Goal: Information Seeking & Learning: Learn about a topic

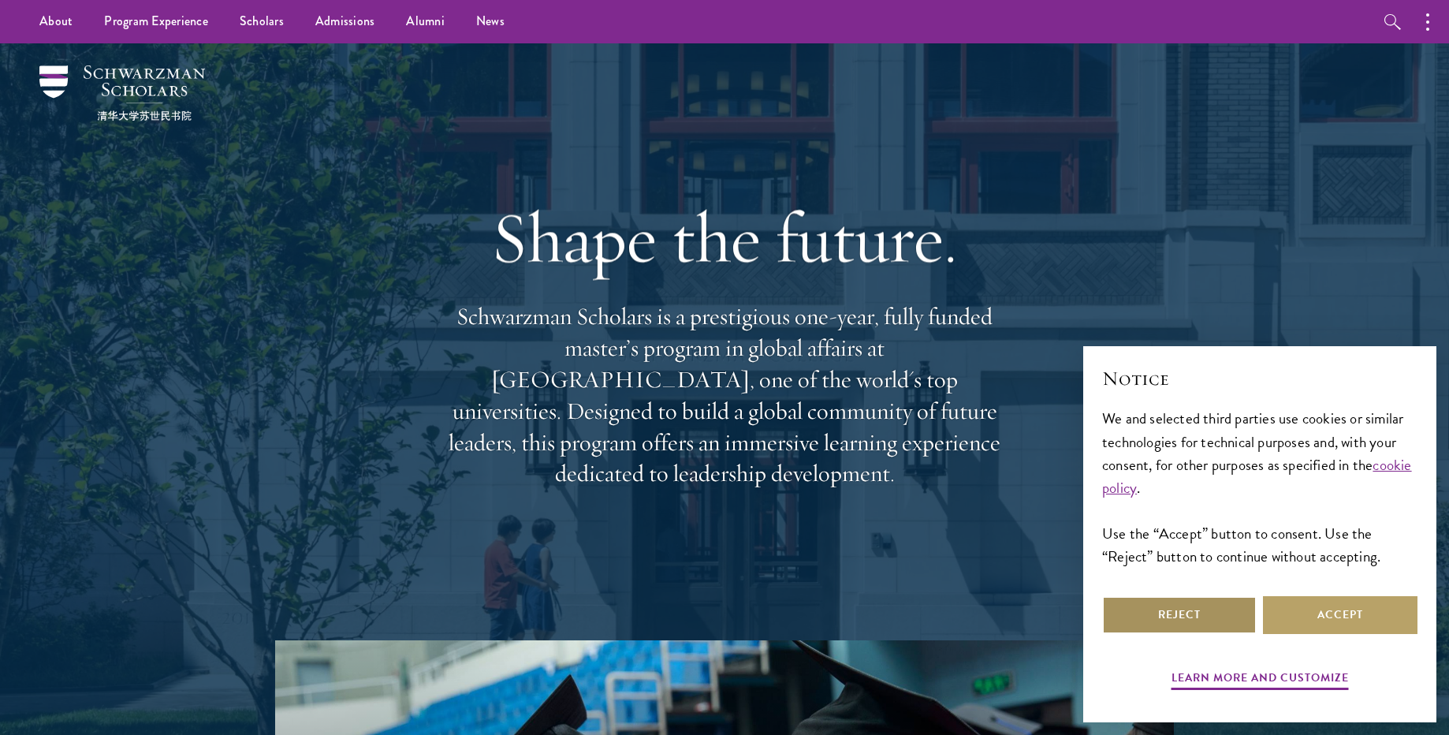
click at [1143, 613] on button "Reject" at bounding box center [1179, 615] width 155 height 38
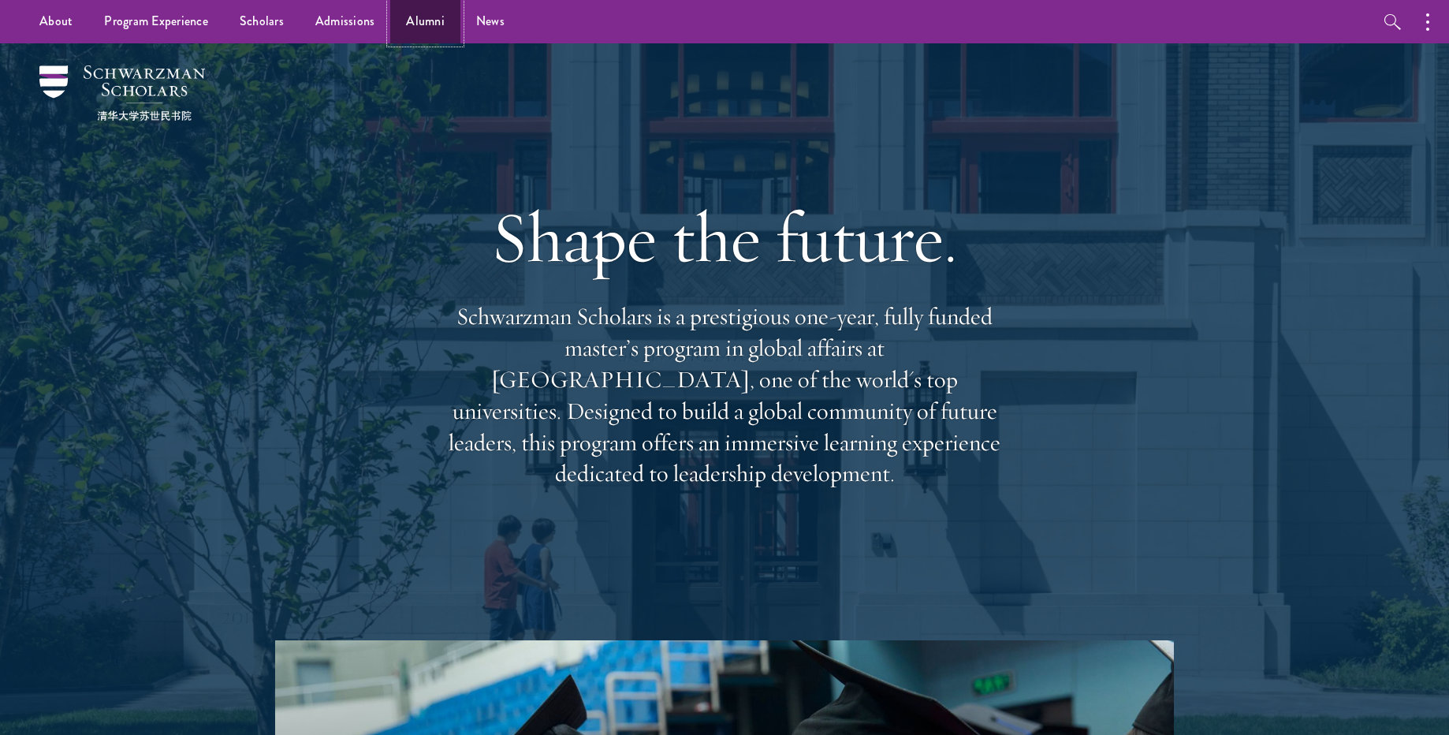
click at [438, 10] on link "Alumni" at bounding box center [425, 21] width 70 height 43
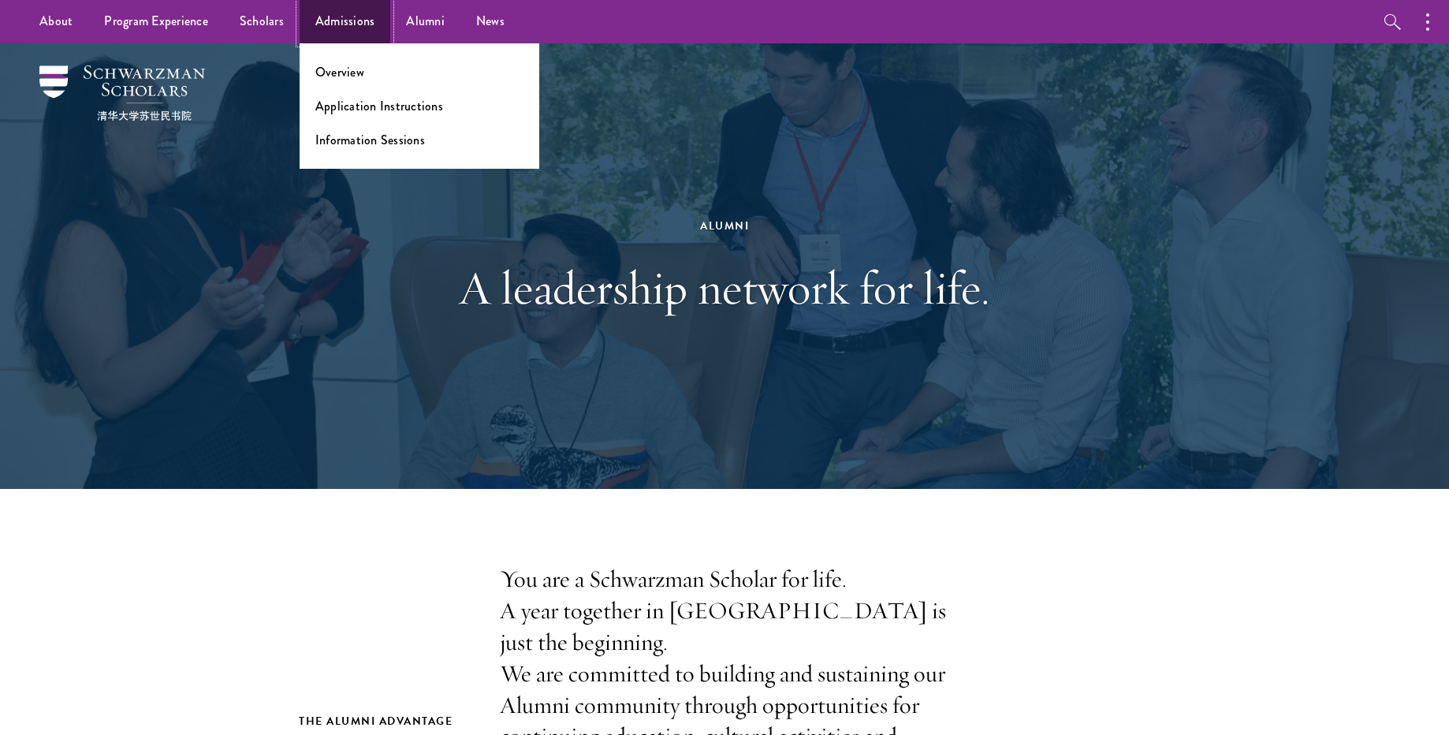
click at [349, 6] on link "Admissions" at bounding box center [345, 21] width 91 height 43
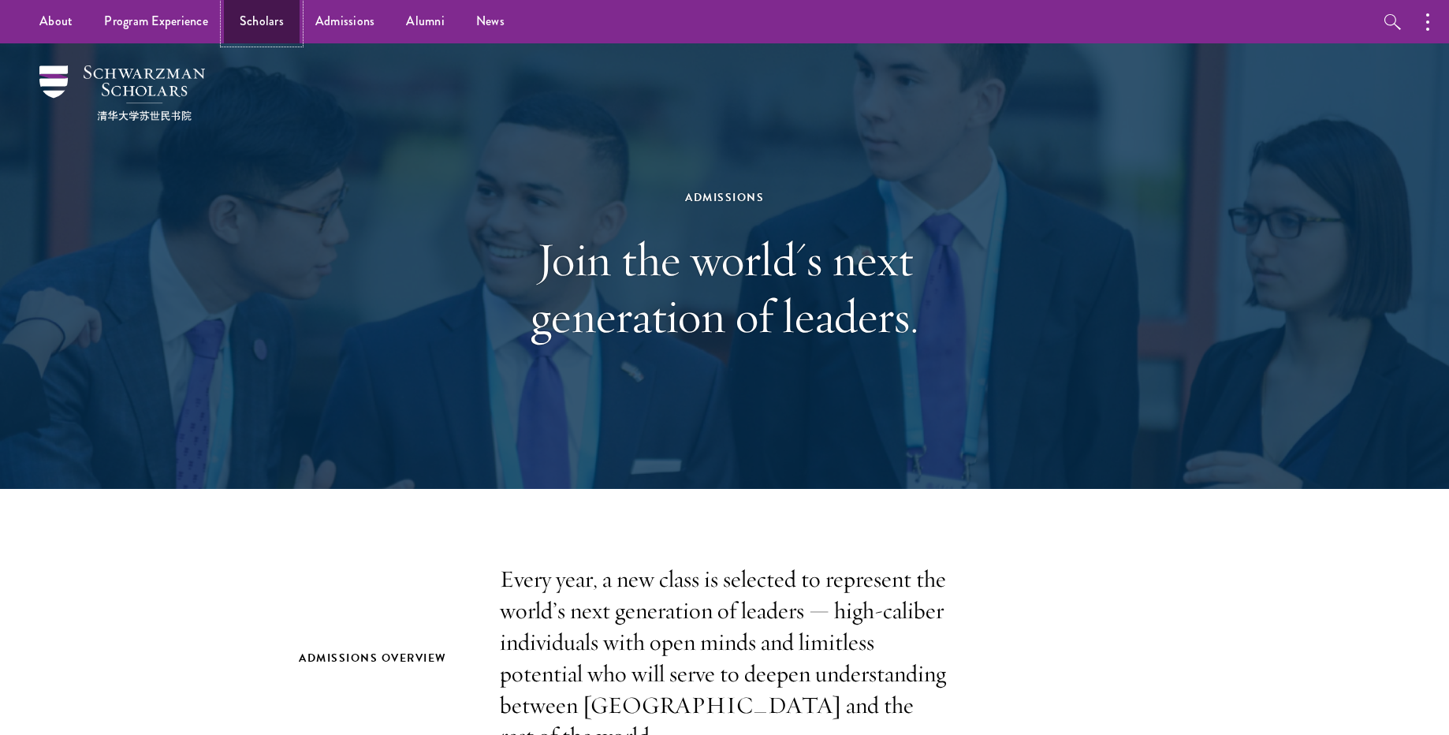
click at [268, 25] on link "Scholars" at bounding box center [262, 21] width 76 height 43
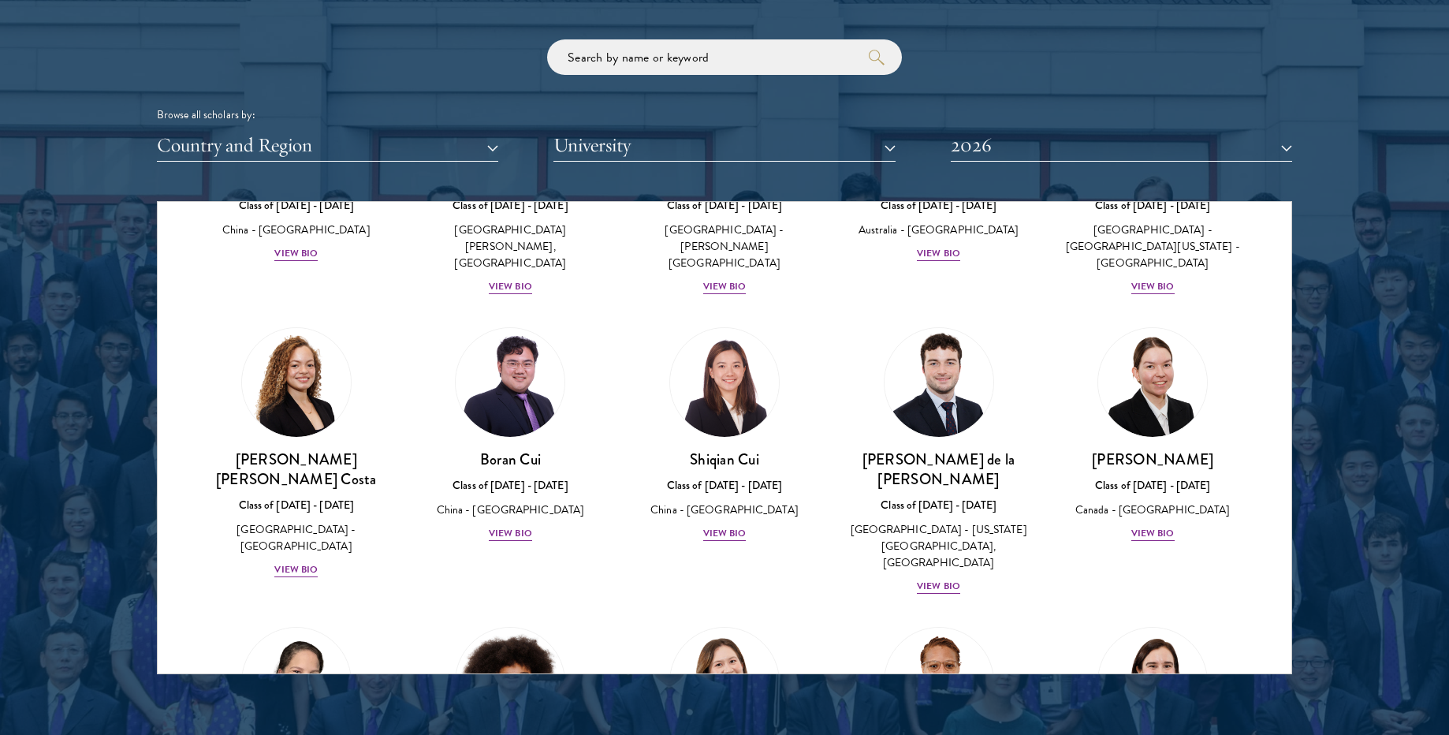
scroll to position [1609, 0]
click at [751, 155] on button "University" at bounding box center [724, 145] width 341 height 32
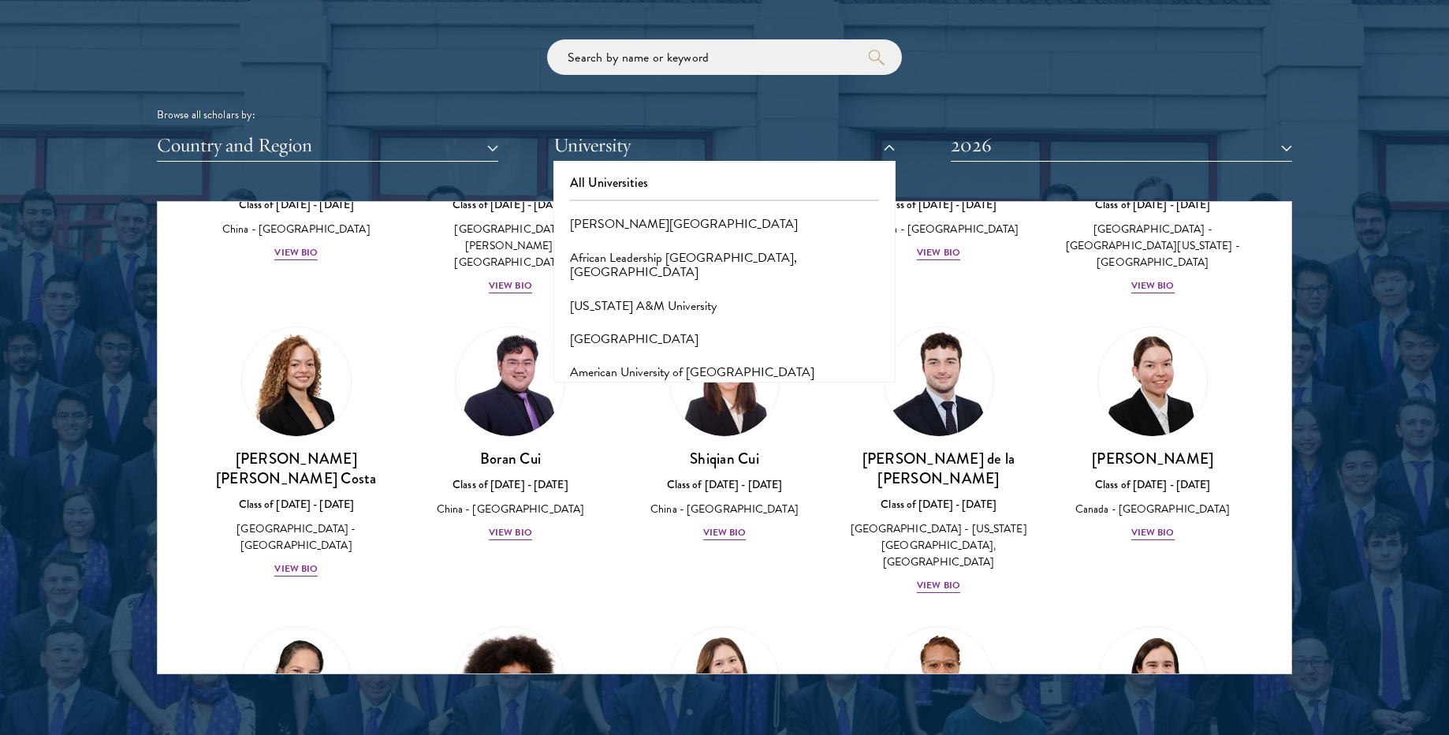
click at [505, 145] on div "Country and Region All Countries and Regions [GEOGRAPHIC_DATA] [GEOGRAPHIC_DATA…" at bounding box center [724, 145] width 1135 height 32
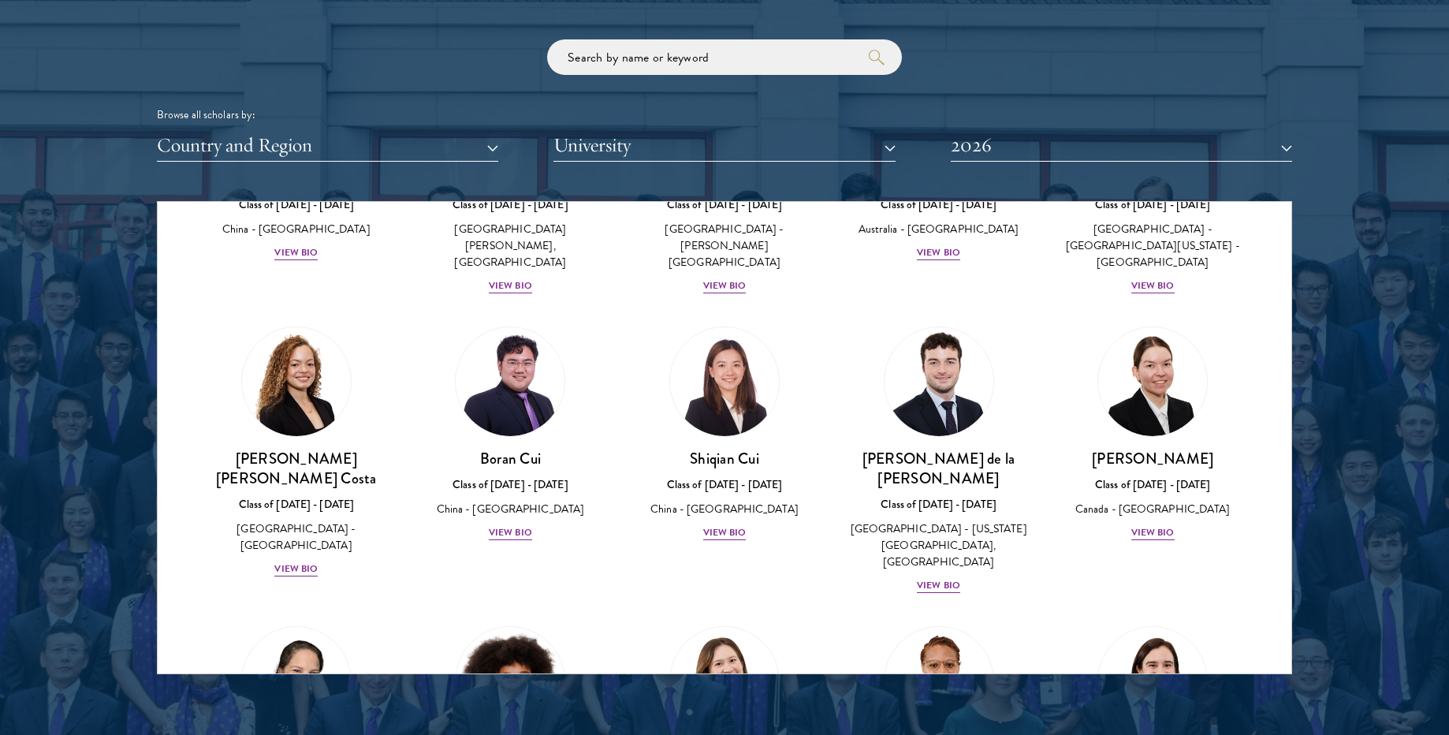
click at [509, 144] on div "Country and Region All Countries and Regions [GEOGRAPHIC_DATA] [GEOGRAPHIC_DATA…" at bounding box center [724, 145] width 1135 height 32
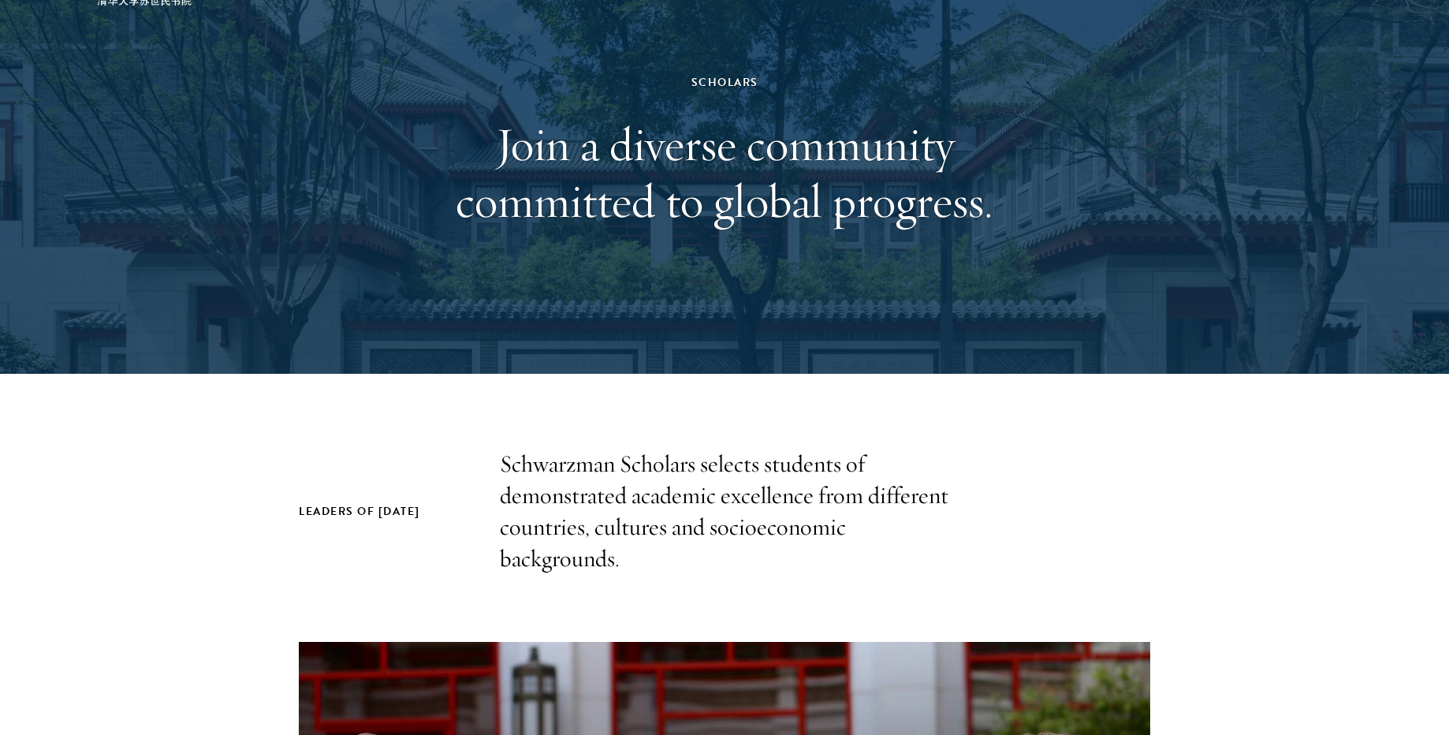
scroll to position [0, 0]
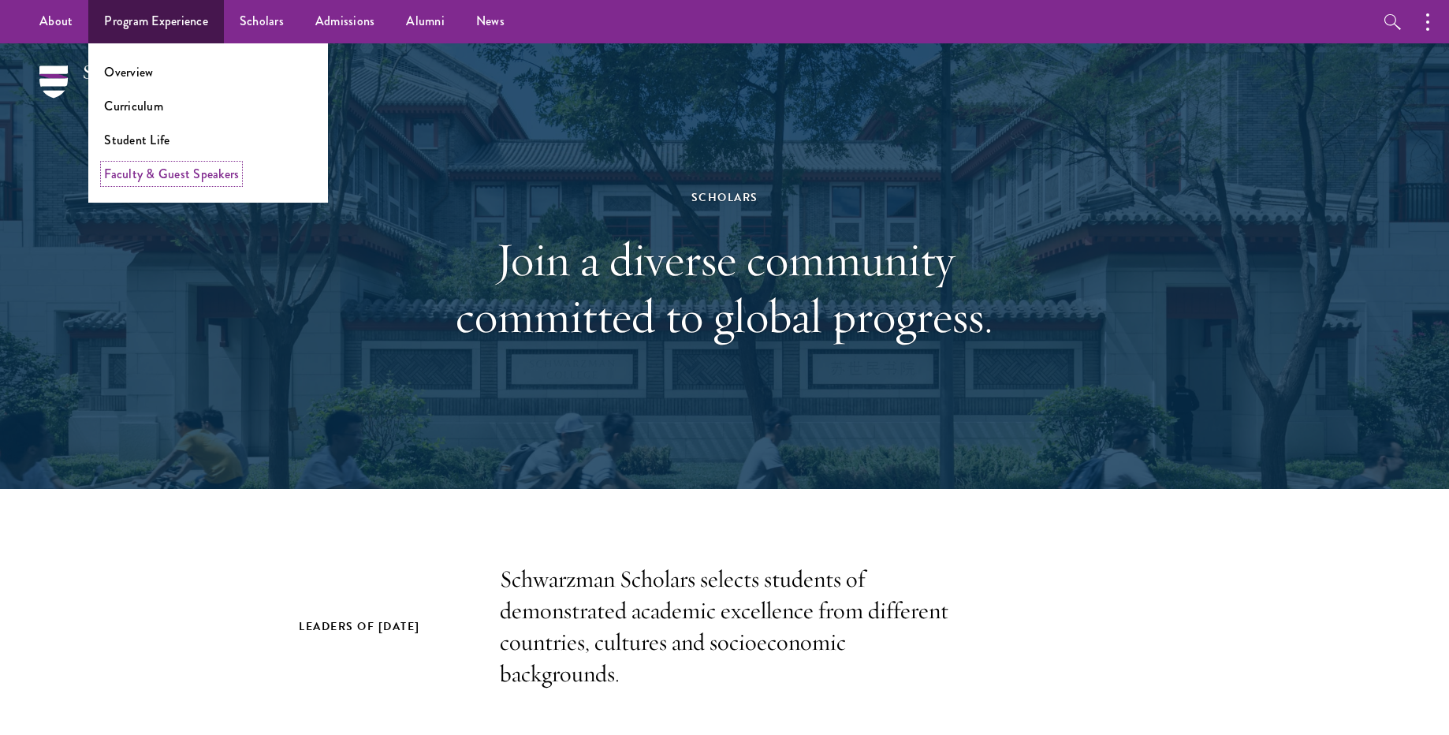
click at [162, 177] on link "Faculty & Guest Speakers" at bounding box center [171, 174] width 135 height 18
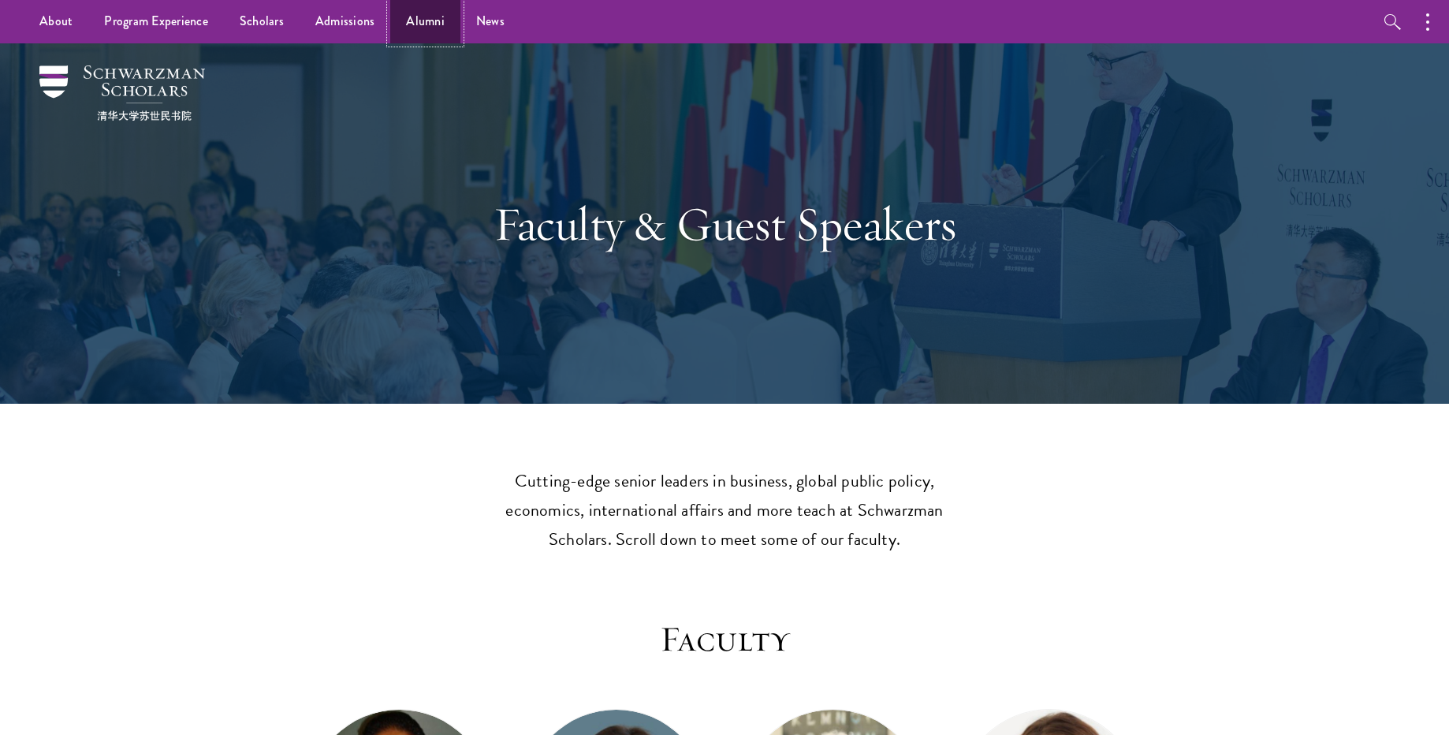
click at [432, 29] on link "Alumni" at bounding box center [425, 21] width 70 height 43
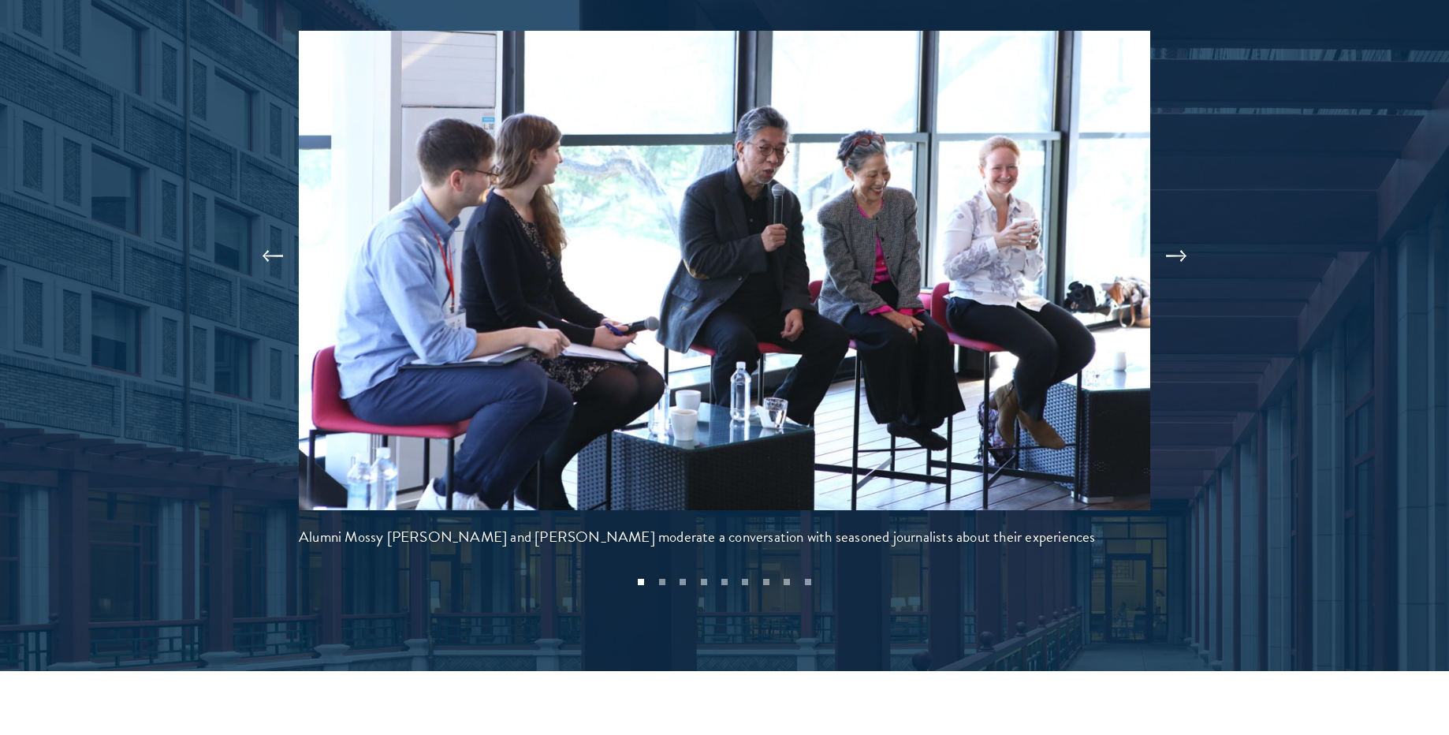
scroll to position [3785, 0]
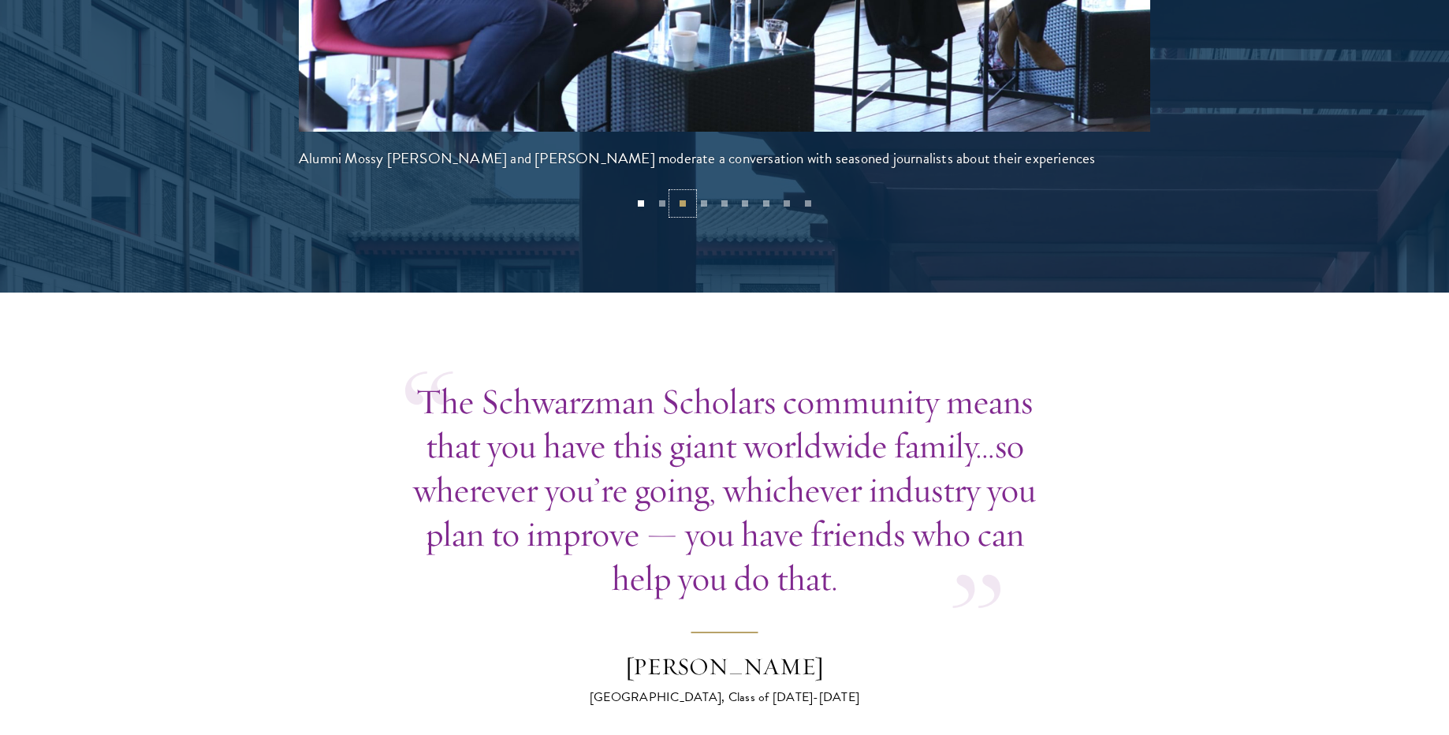
click at [692, 193] on button "3" at bounding box center [683, 203] width 21 height 21
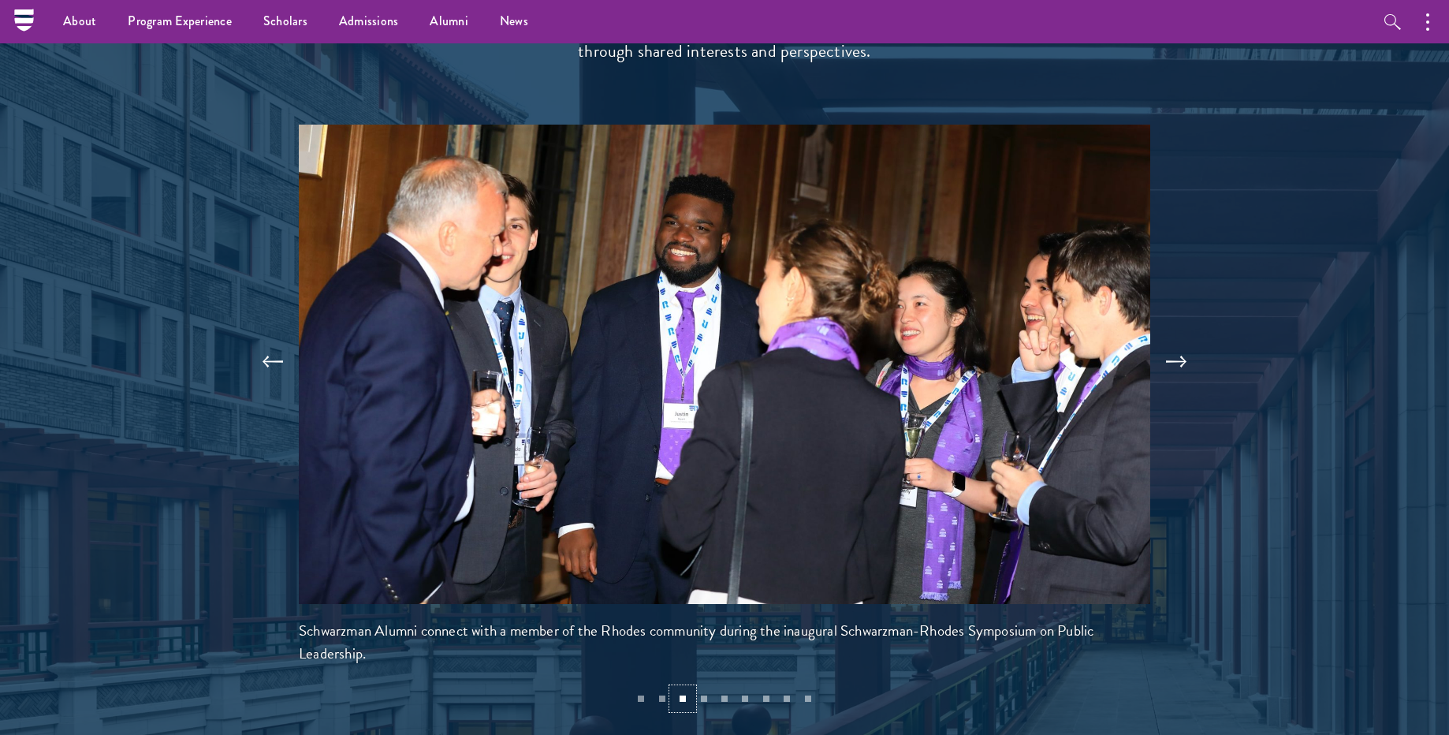
scroll to position [3312, 0]
